Goal: Transaction & Acquisition: Purchase product/service

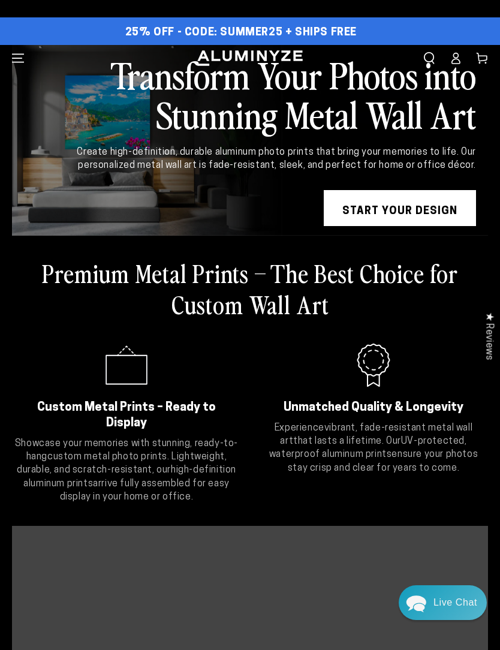
click at [406, 210] on link "START YOUR DESIGN" at bounding box center [400, 208] width 152 height 36
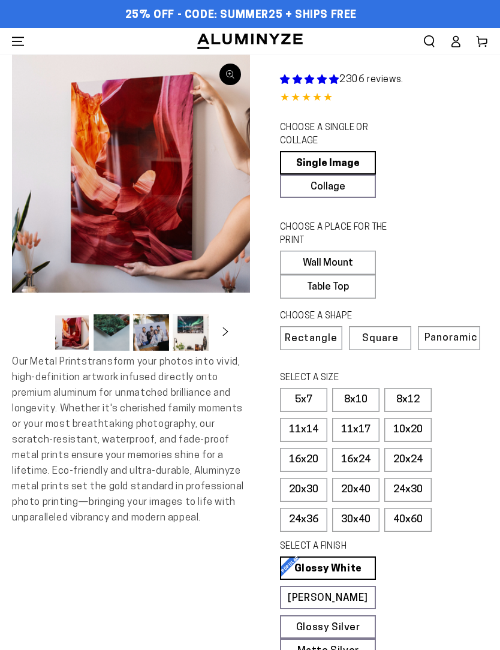
select select "**********"
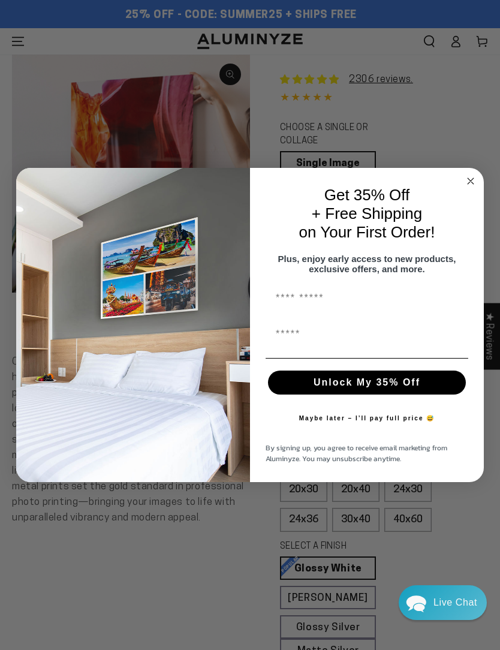
click at [472, 186] on icon "Close dialog" at bounding box center [470, 181] width 14 height 14
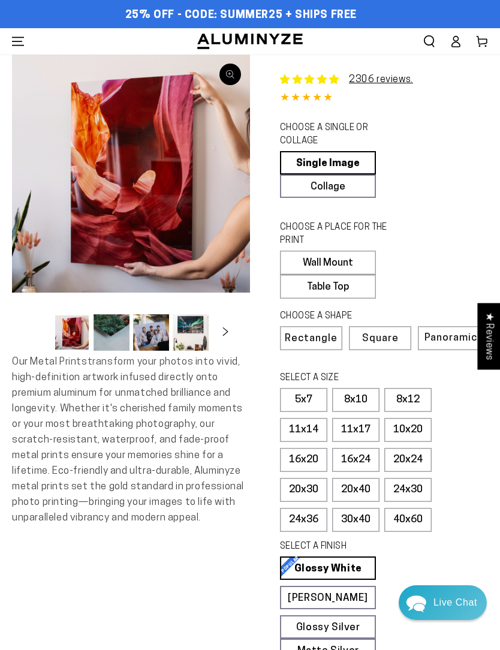
click at [362, 191] on link "Collage" at bounding box center [328, 185] width 96 height 23
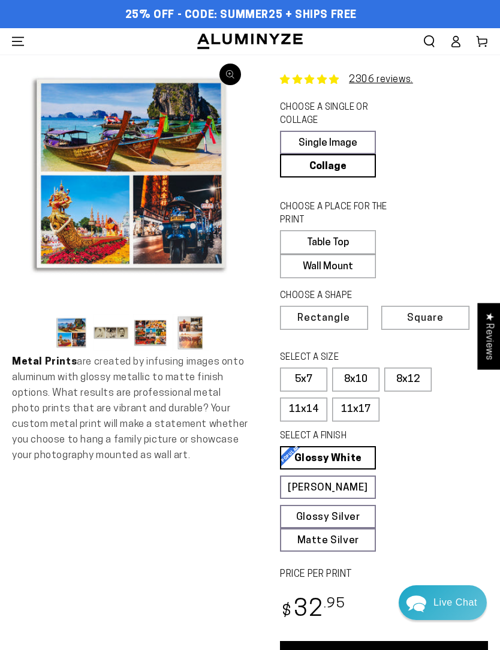
click at [357, 377] on label "8x10" at bounding box center [355, 379] width 47 height 24
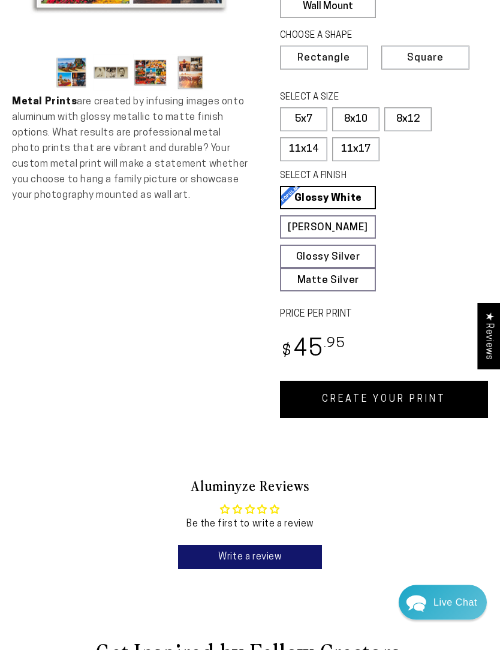
scroll to position [260, 0]
click at [413, 396] on link "CREATE YOUR PRINT" at bounding box center [384, 399] width 208 height 37
